Goal: Information Seeking & Learning: Check status

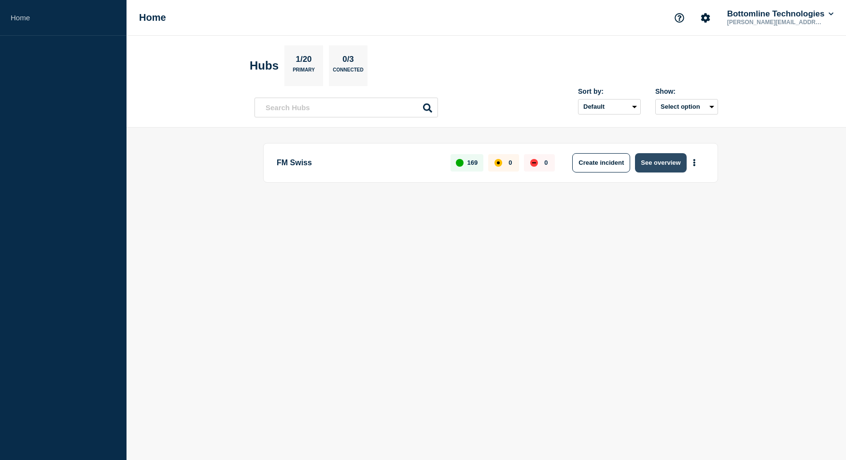
click at [654, 158] on button "See overview" at bounding box center [660, 162] width 51 height 19
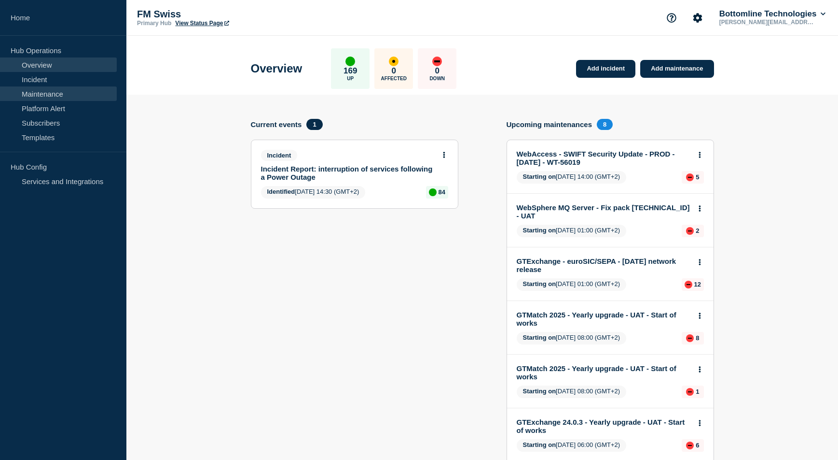
click at [53, 91] on link "Maintenance" at bounding box center [58, 93] width 117 height 14
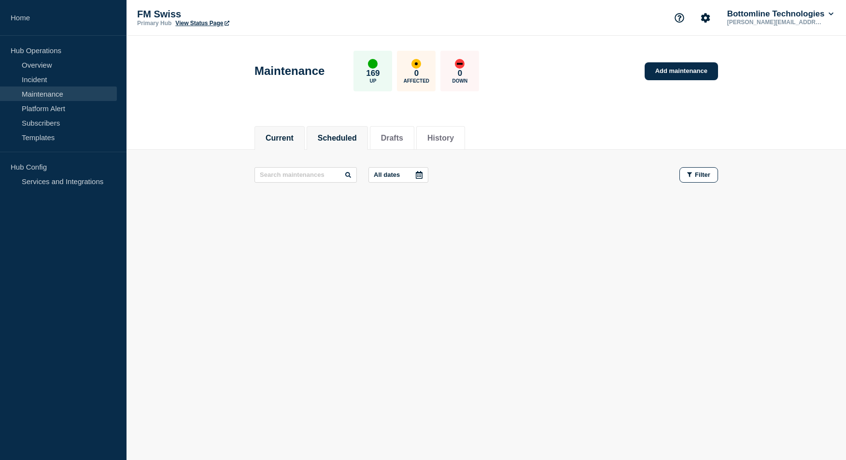
click at [350, 138] on button "Scheduled" at bounding box center [337, 138] width 39 height 9
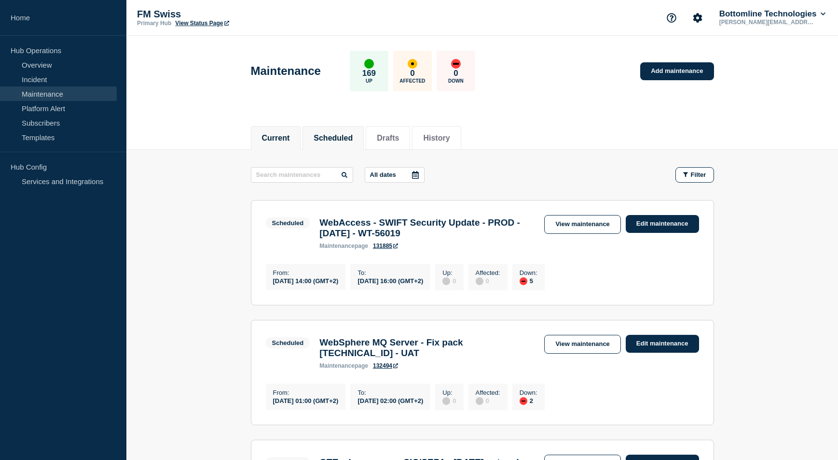
click at [283, 138] on button "Current" at bounding box center [276, 138] width 28 height 9
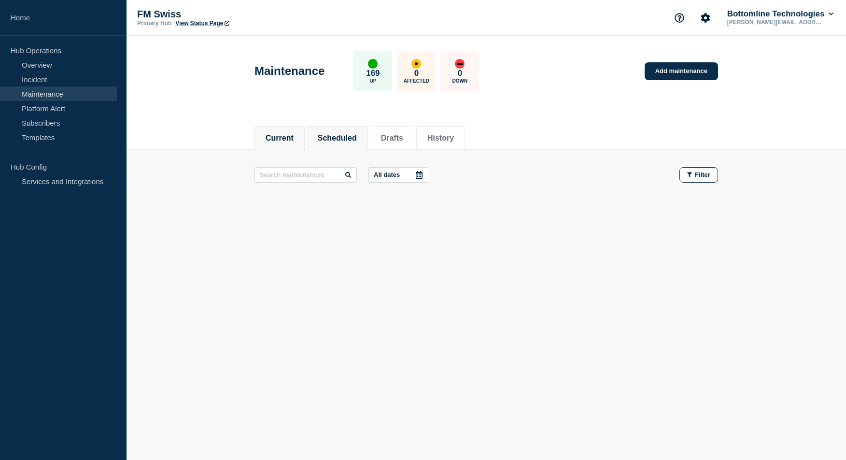
click at [336, 136] on button "Scheduled" at bounding box center [337, 138] width 39 height 9
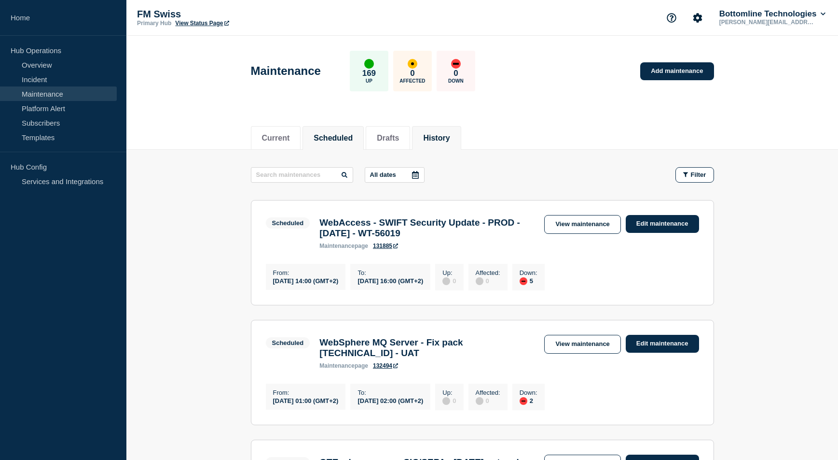
click at [444, 139] on button "History" at bounding box center [436, 138] width 27 height 9
